Goal: Task Accomplishment & Management: Complete application form

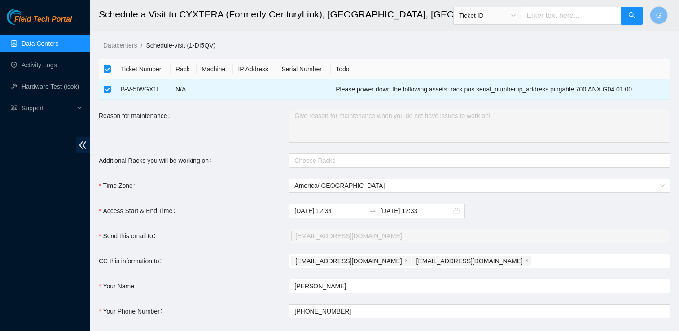
scroll to position [66, 0]
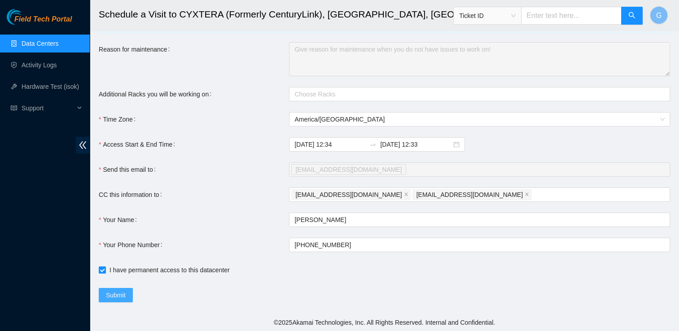
click at [111, 294] on span "Submit" at bounding box center [116, 295] width 20 height 10
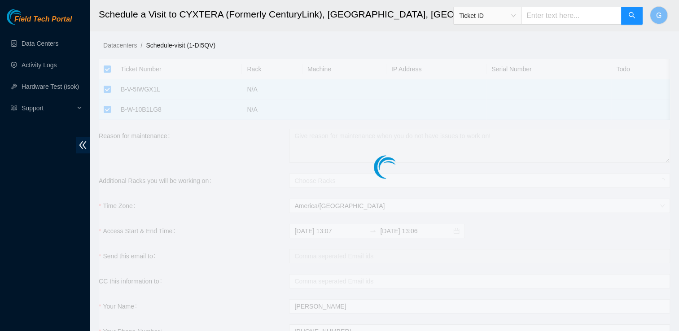
checkbox input "true"
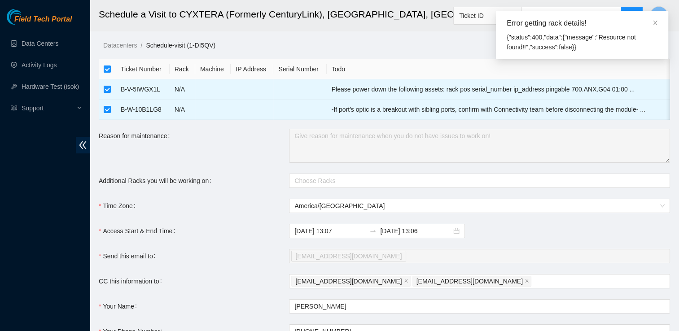
scroll to position [87, 0]
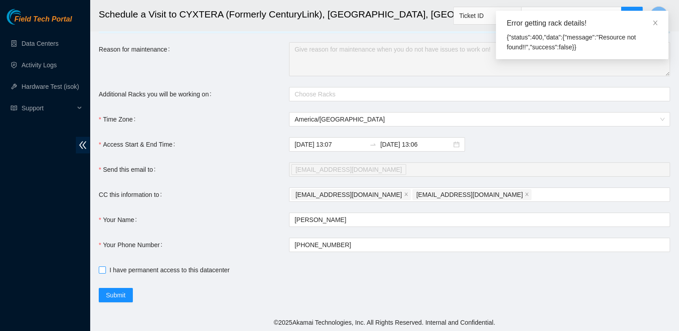
click at [100, 267] on input "I have permanent access to this datacenter" at bounding box center [102, 270] width 6 height 6
checkbox input "true"
click at [117, 297] on span "Submit" at bounding box center [116, 295] width 20 height 10
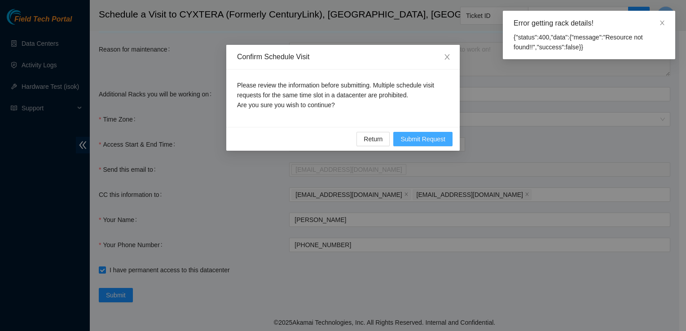
click at [440, 141] on span "Submit Request" at bounding box center [422, 139] width 45 height 10
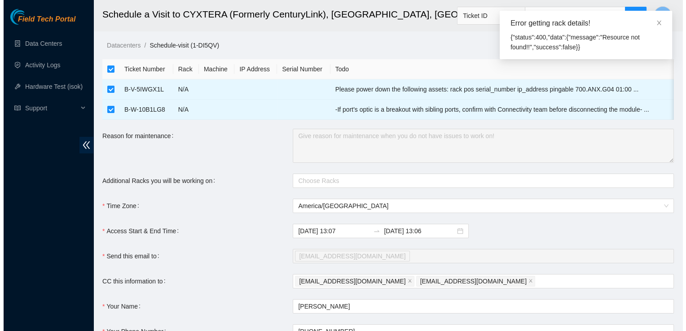
scroll to position [0, 0]
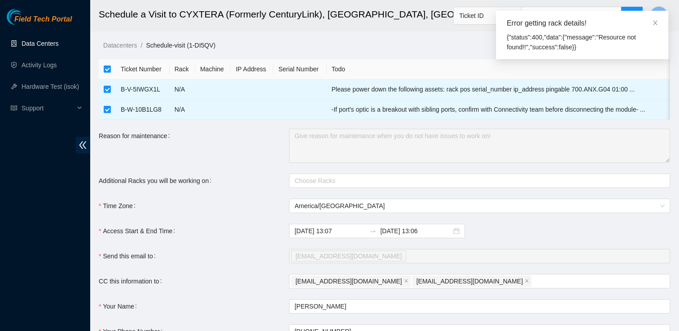
click at [44, 42] on link "Data Centers" at bounding box center [40, 43] width 37 height 7
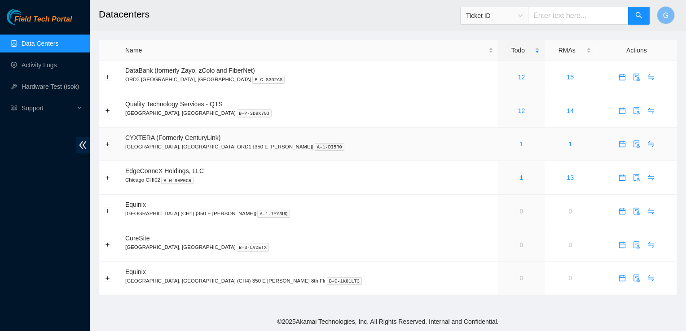
click at [520, 145] on link "1" at bounding box center [522, 144] width 4 height 7
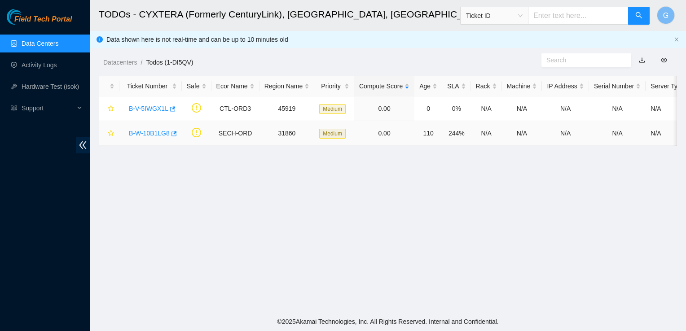
click at [141, 132] on link "B-W-10B1LG8" at bounding box center [149, 133] width 41 height 7
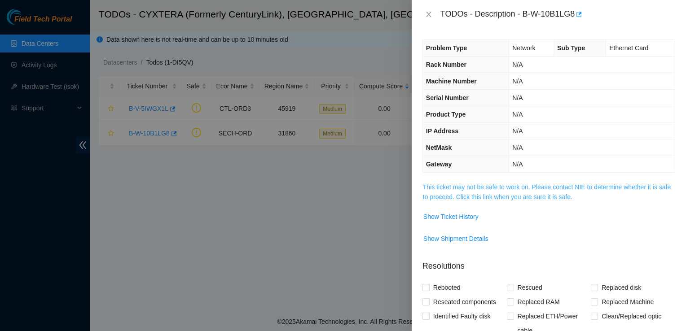
click at [515, 188] on link "This ticket may not be safe to work on. Please contact NIE to determine whether…" at bounding box center [547, 192] width 248 height 17
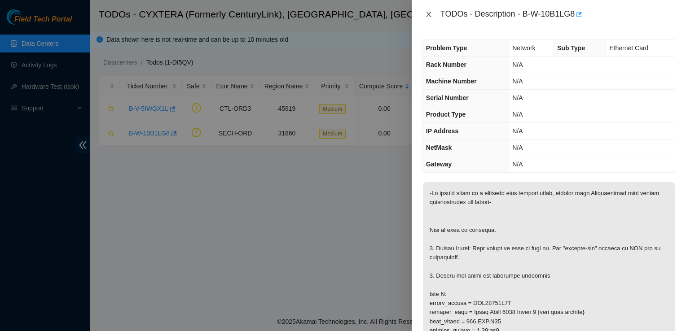
click at [427, 11] on icon "close" at bounding box center [428, 14] width 7 height 7
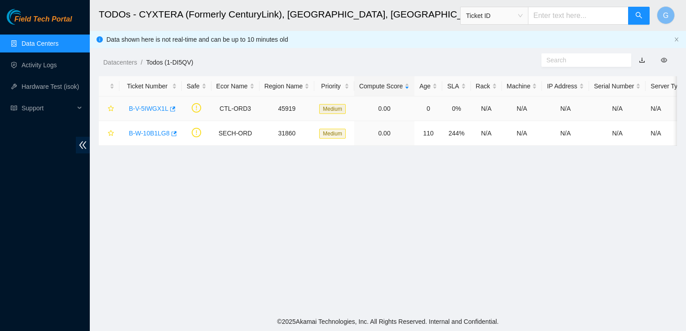
click at [158, 107] on link "B-V-5IWGX1L" at bounding box center [149, 108] width 40 height 7
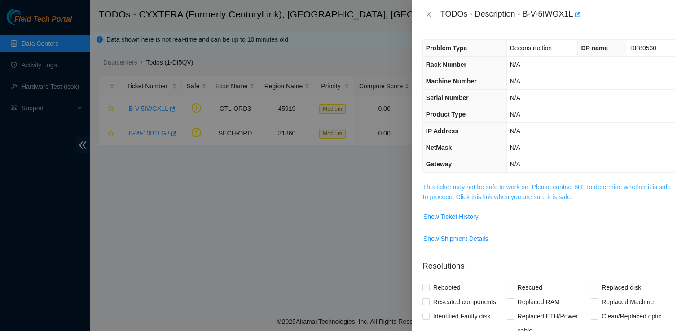
click at [570, 197] on link "This ticket may not be safe to work on. Please contact NIE to determine whether…" at bounding box center [547, 192] width 248 height 17
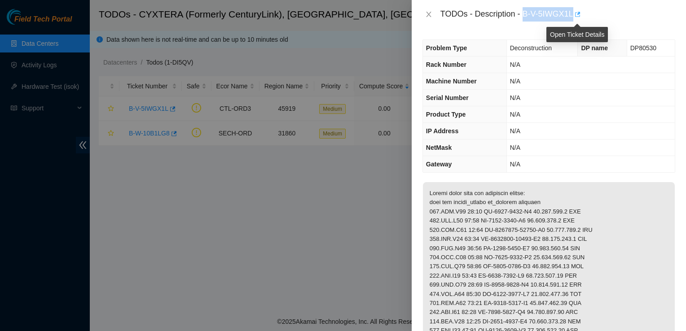
drag, startPoint x: 524, startPoint y: 15, endPoint x: 574, endPoint y: 14, distance: 49.8
click at [574, 14] on div "TODOs - Description - B-V-5IWGX1L" at bounding box center [557, 14] width 235 height 14
drag, startPoint x: 574, startPoint y: 14, endPoint x: 557, endPoint y: 17, distance: 17.3
copy div "B-V-5IWGX1L"
